Goal: Information Seeking & Learning: Learn about a topic

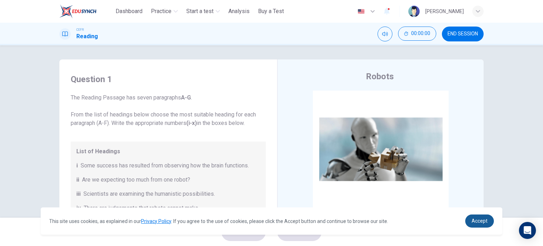
click at [482, 224] on link "Accept" at bounding box center [479, 220] width 29 height 13
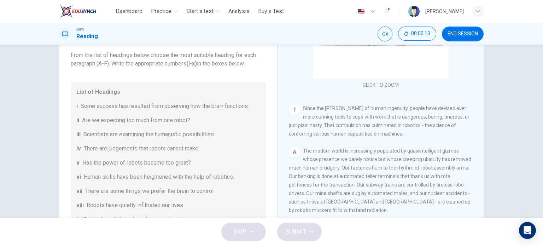
scroll to position [76, 0]
click at [373, 110] on span "Since the dawn of human ingenuity, people have devised ever more cunning tools …" at bounding box center [379, 120] width 181 height 31
click at [297, 129] on div "1 Since the dawn of human ingenuity, people have devised ever more cunning tool…" at bounding box center [381, 121] width 184 height 34
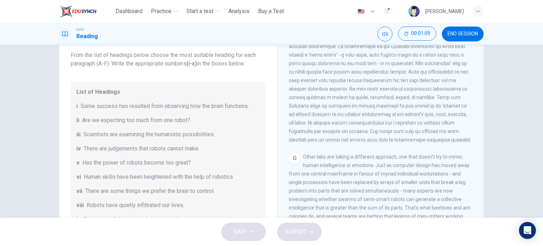
scroll to position [136, 0]
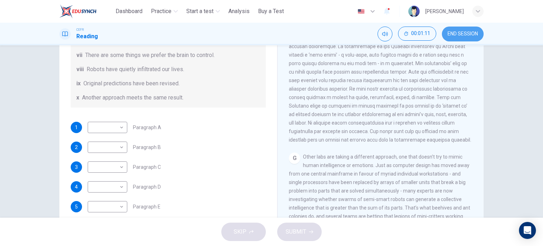
click at [448, 31] on span "END SESSION" at bounding box center [462, 34] width 30 height 6
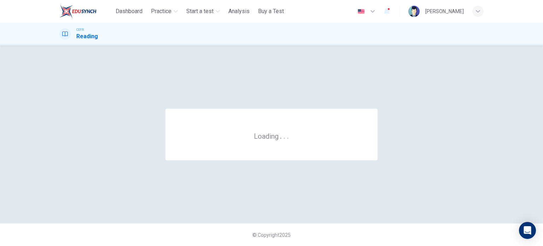
scroll to position [0, 0]
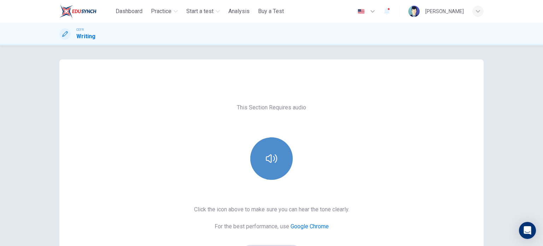
click at [275, 160] on icon "button" at bounding box center [271, 158] width 11 height 11
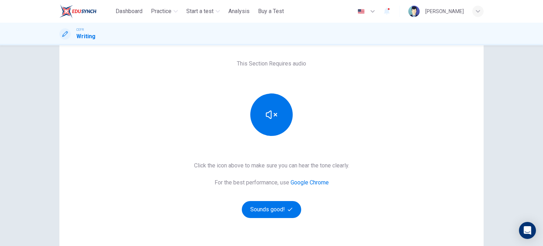
scroll to position [45, 0]
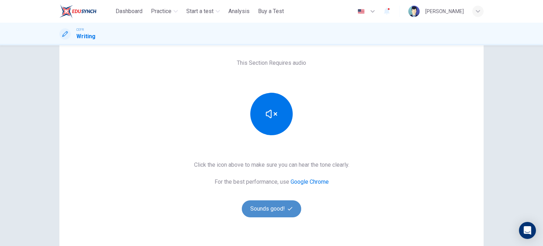
click at [277, 203] on button "Sounds good!" at bounding box center [271, 208] width 59 height 17
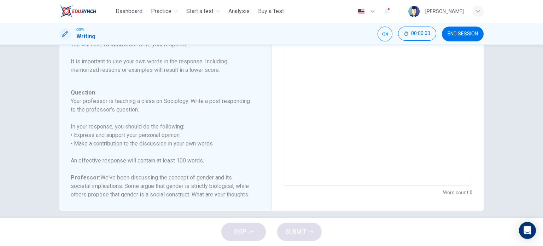
scroll to position [0, 0]
